Goal: Information Seeking & Learning: Learn about a topic

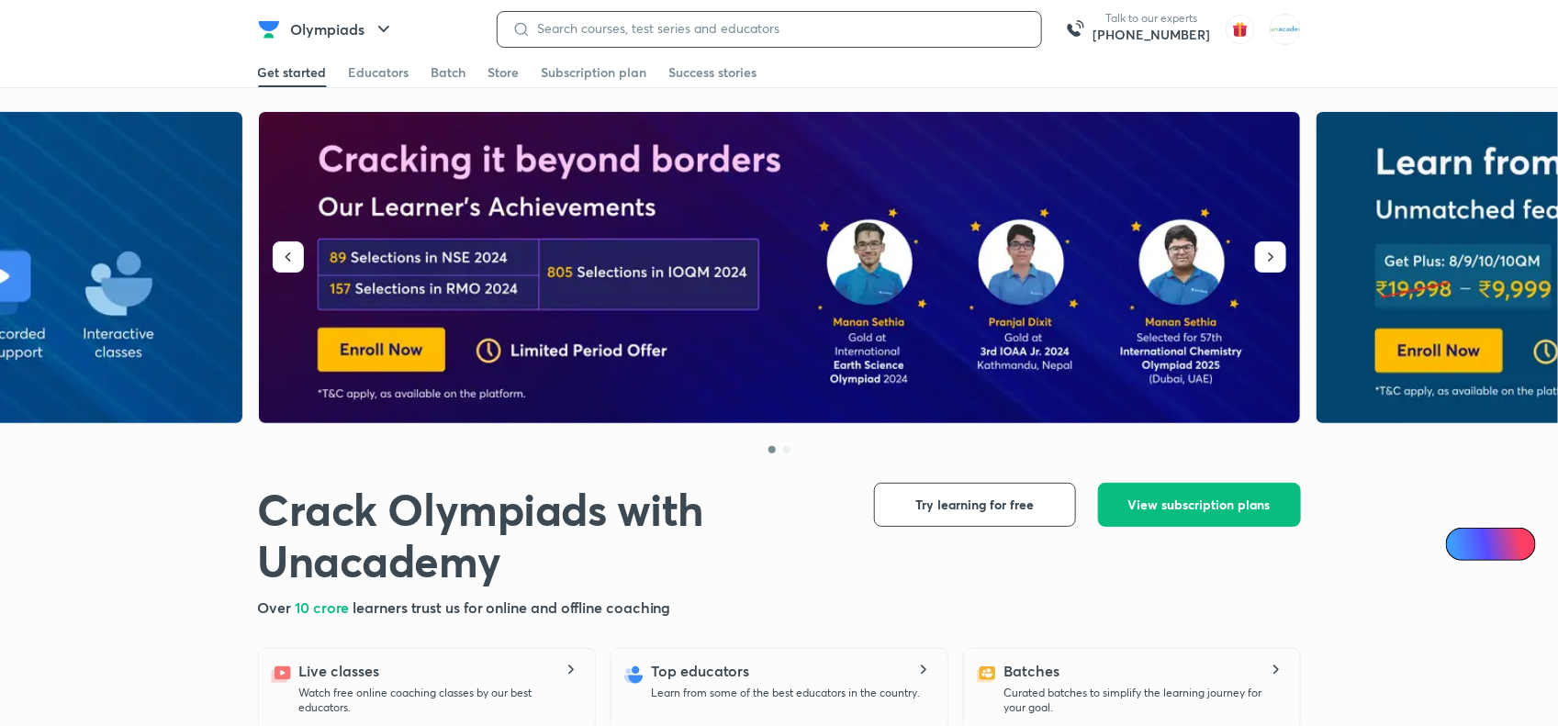
click at [682, 28] on input at bounding box center [779, 28] width 496 height 15
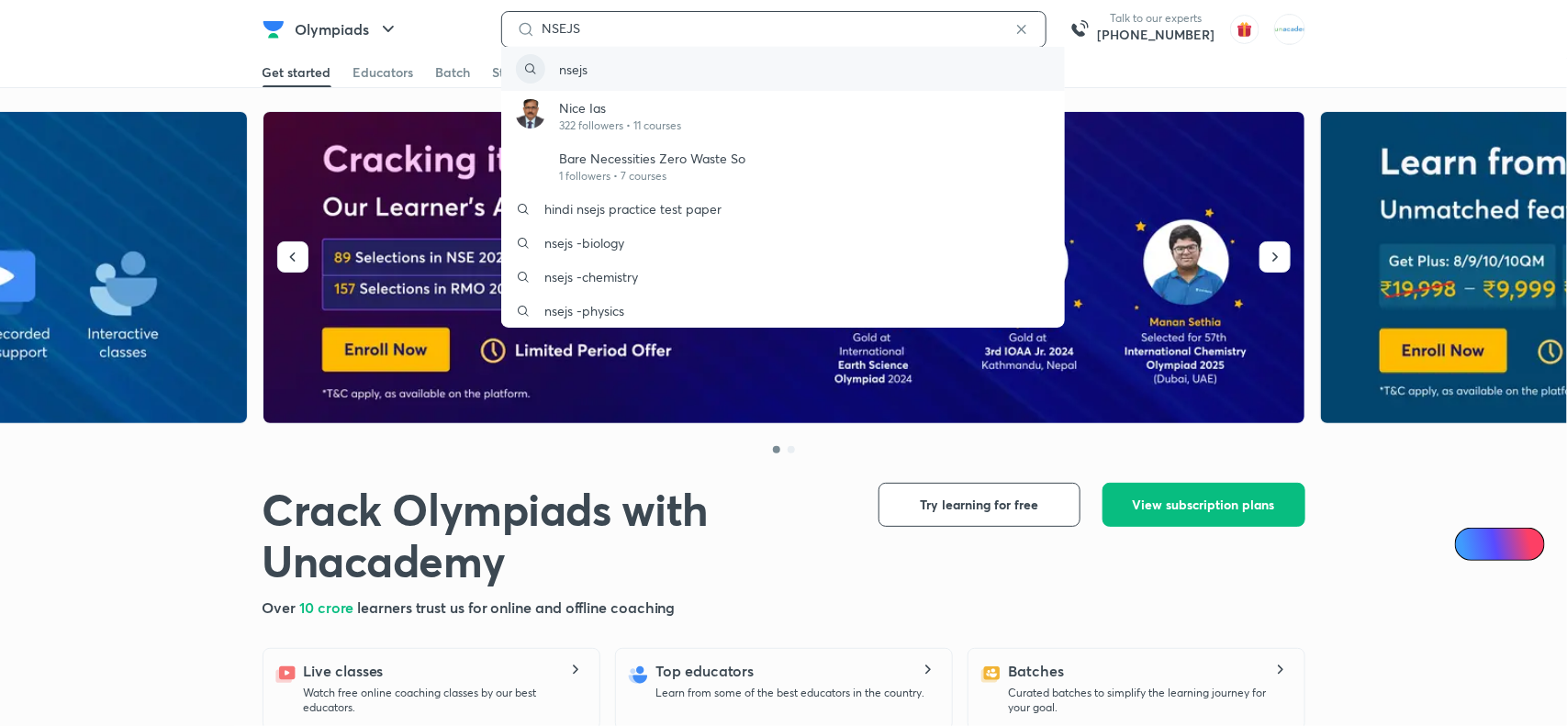
type input "NSEJS"
click at [580, 70] on p "nsejs" at bounding box center [574, 69] width 28 height 19
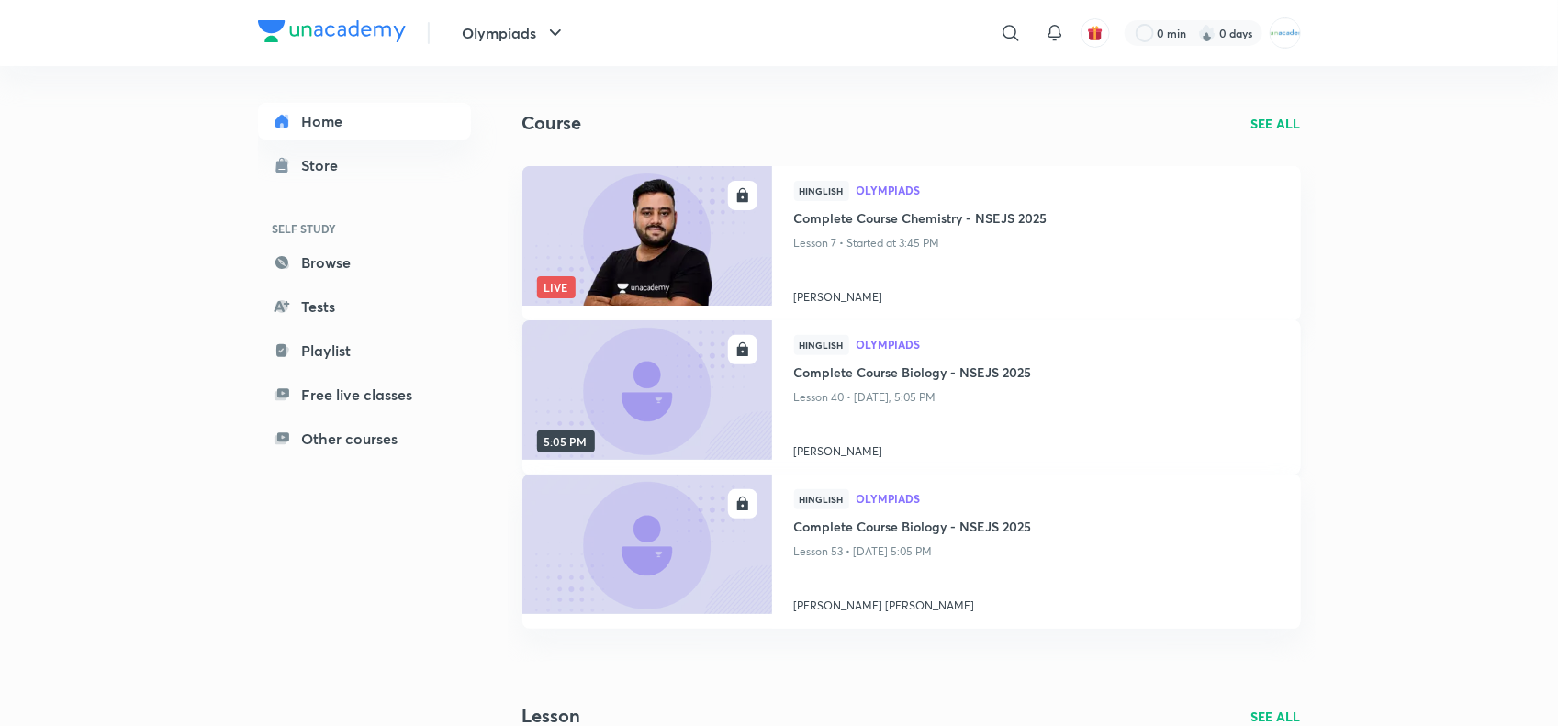
scroll to position [61, 0]
click at [1273, 120] on p "SEE ALL" at bounding box center [1276, 124] width 50 height 19
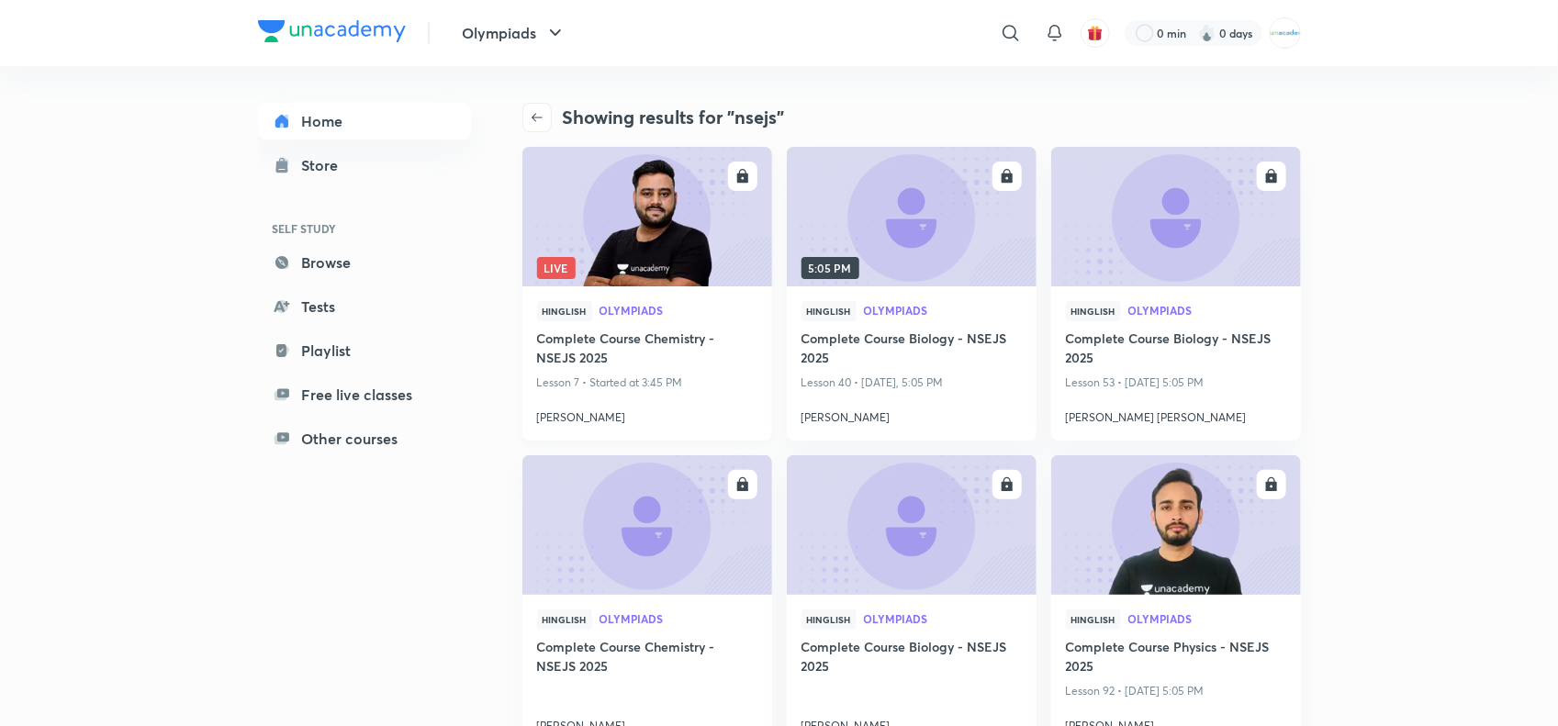
click at [659, 266] on img at bounding box center [647, 216] width 254 height 142
